Goal: Use online tool/utility: Utilize a website feature to perform a specific function

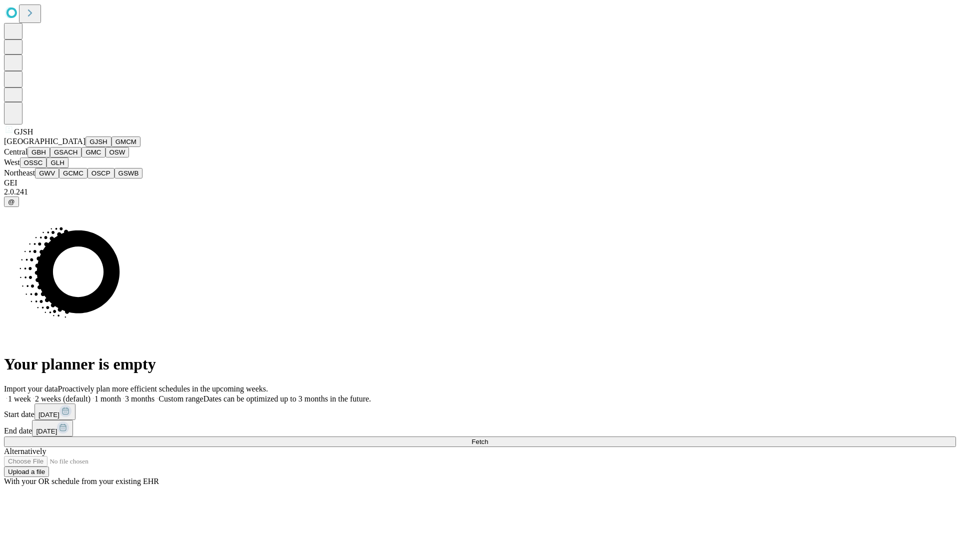
click at [86, 147] on button "GJSH" at bounding box center [99, 142] width 26 height 11
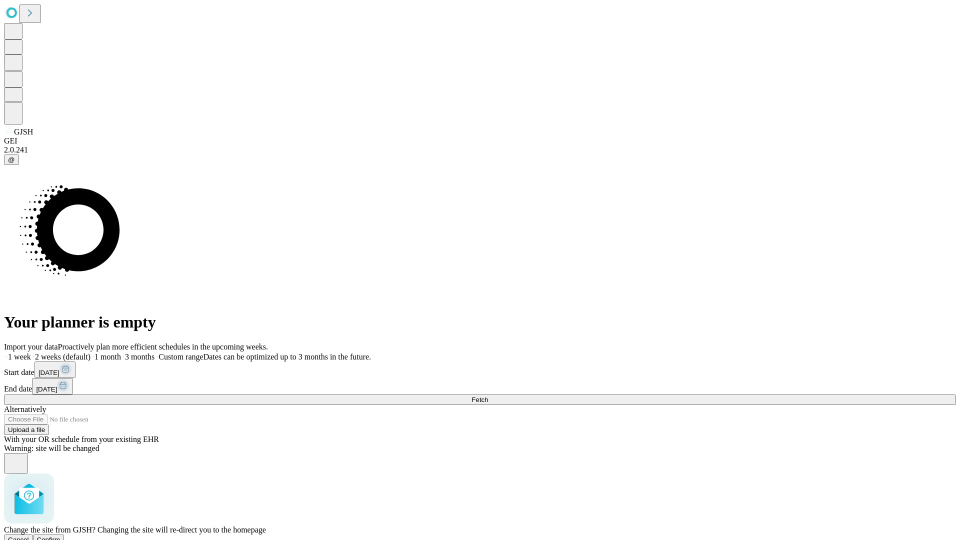
click at [61, 536] on span "Confirm" at bounding box center [49, 540] width 24 height 8
click at [31, 353] on label "1 week" at bounding box center [17, 357] width 27 height 9
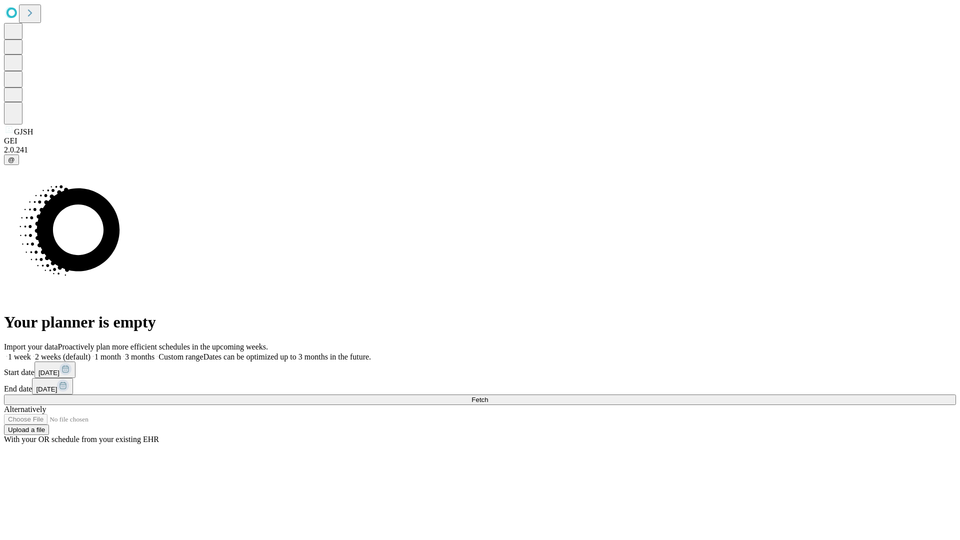
click at [488, 396] on span "Fetch" at bounding box center [480, 400] width 17 height 8
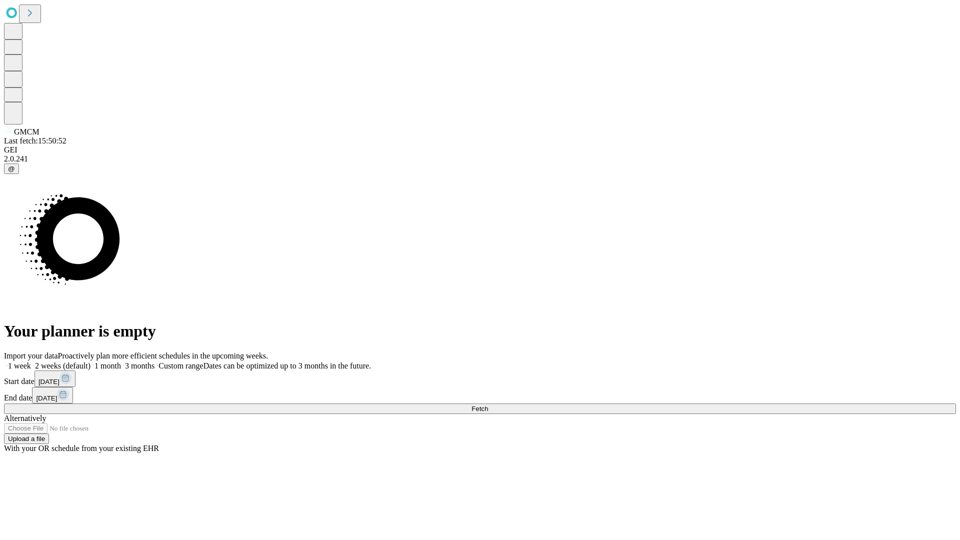
click at [488, 405] on span "Fetch" at bounding box center [480, 409] width 17 height 8
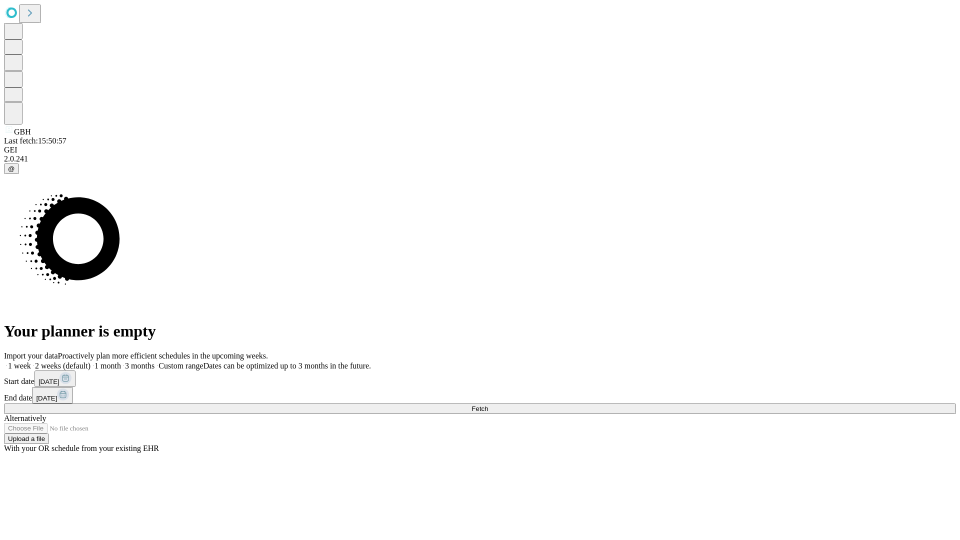
click at [31, 362] on label "1 week" at bounding box center [17, 366] width 27 height 9
click at [488, 405] on span "Fetch" at bounding box center [480, 409] width 17 height 8
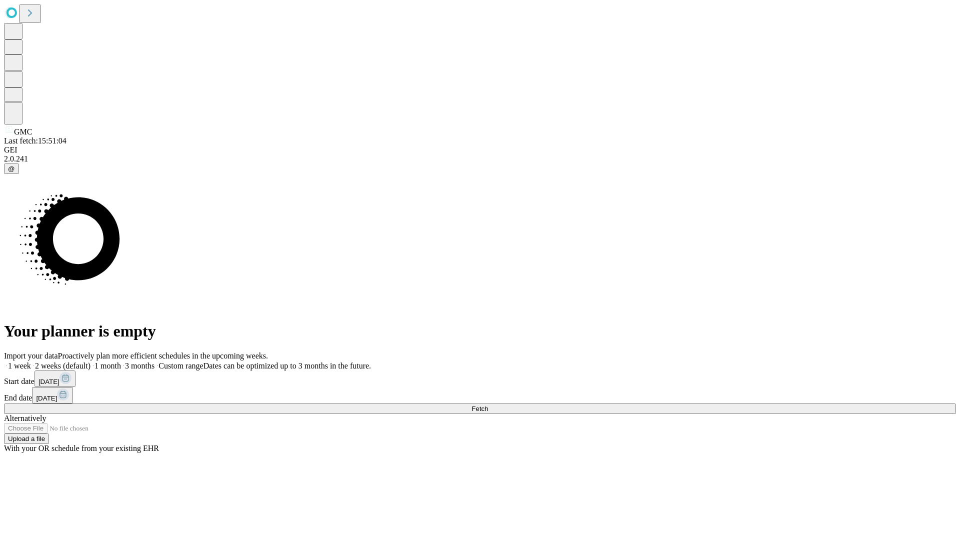
click at [31, 362] on label "1 week" at bounding box center [17, 366] width 27 height 9
click at [488, 405] on span "Fetch" at bounding box center [480, 409] width 17 height 8
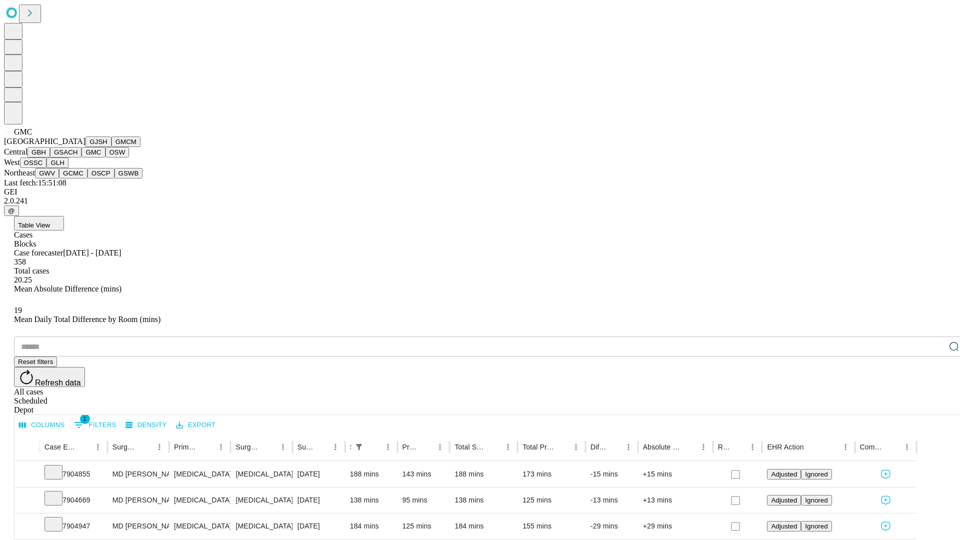
click at [106, 158] on button "OSW" at bounding box center [118, 152] width 24 height 11
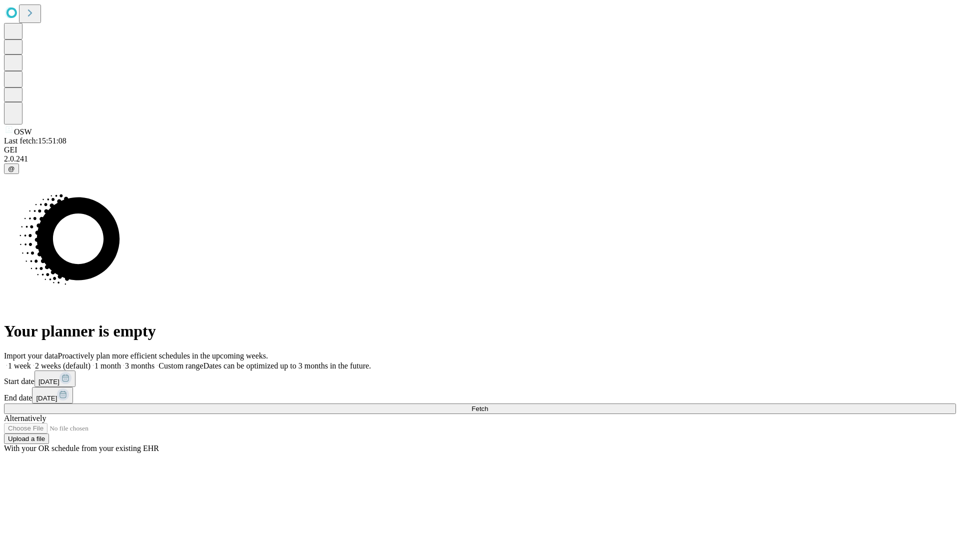
click at [31, 362] on label "1 week" at bounding box center [17, 366] width 27 height 9
click at [488, 405] on span "Fetch" at bounding box center [480, 409] width 17 height 8
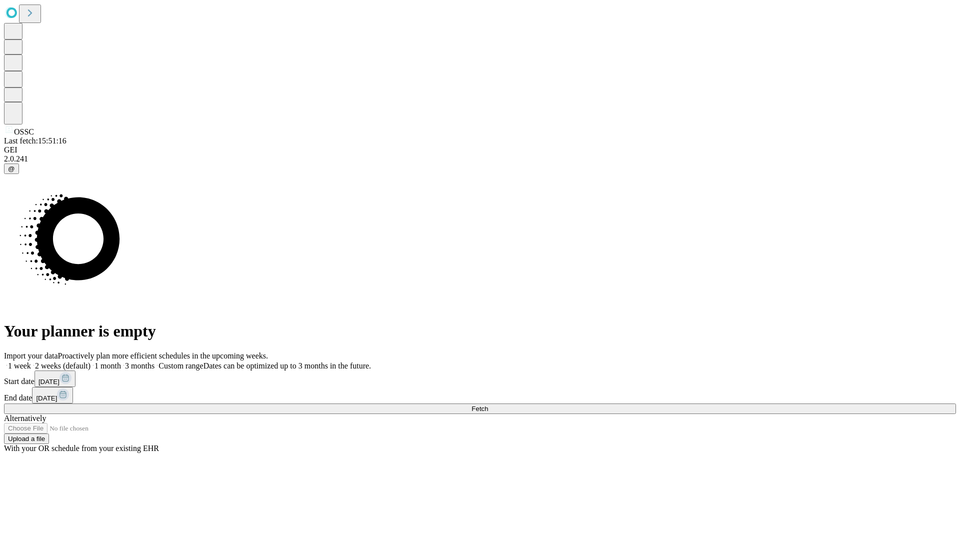
click at [488, 405] on span "Fetch" at bounding box center [480, 409] width 17 height 8
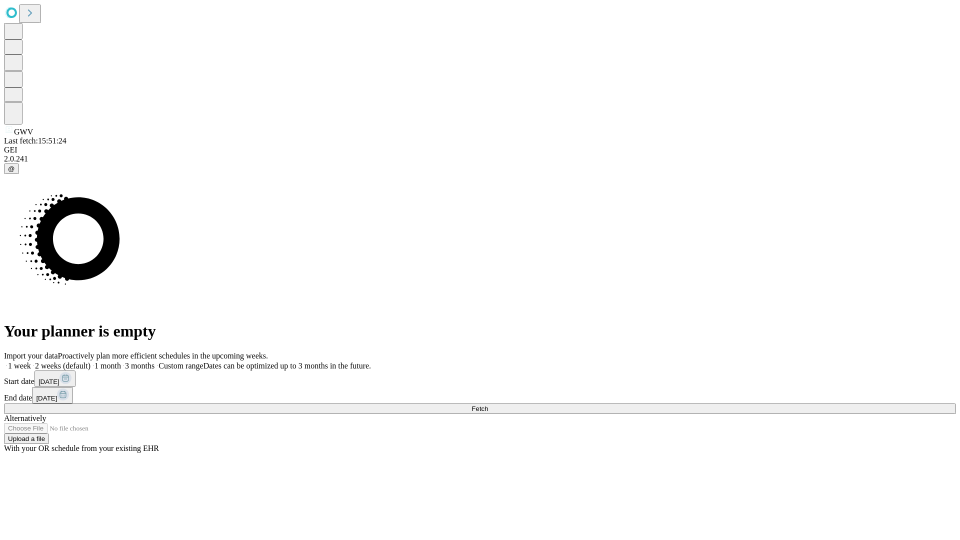
click at [31, 362] on label "1 week" at bounding box center [17, 366] width 27 height 9
click at [488, 405] on span "Fetch" at bounding box center [480, 409] width 17 height 8
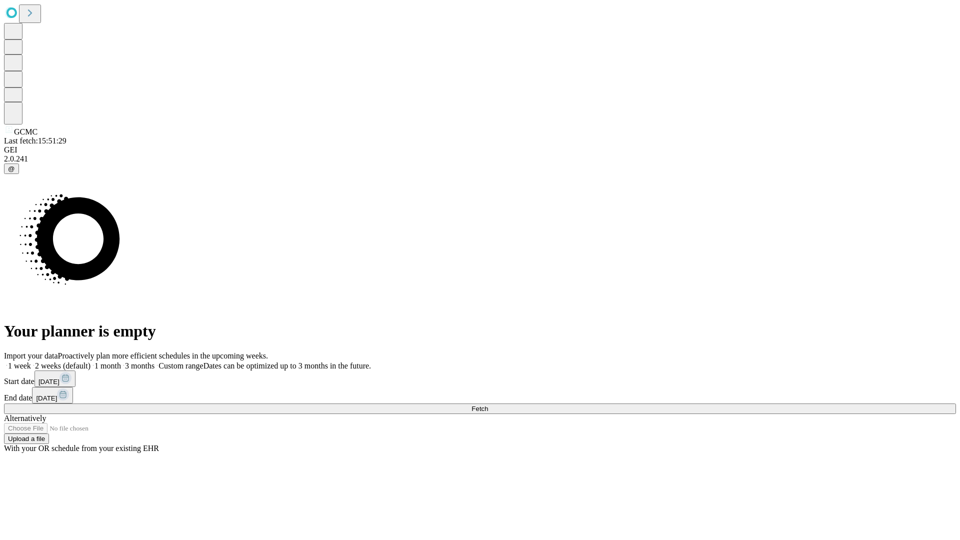
click at [31, 362] on label "1 week" at bounding box center [17, 366] width 27 height 9
click at [488, 405] on span "Fetch" at bounding box center [480, 409] width 17 height 8
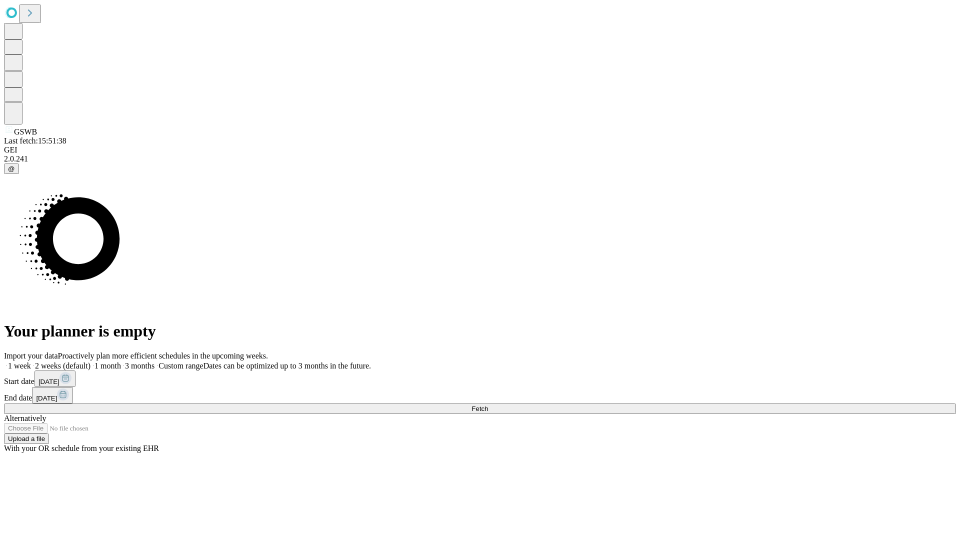
click at [31, 362] on label "1 week" at bounding box center [17, 366] width 27 height 9
click at [488, 405] on span "Fetch" at bounding box center [480, 409] width 17 height 8
